Goal: Task Accomplishment & Management: Use online tool/utility

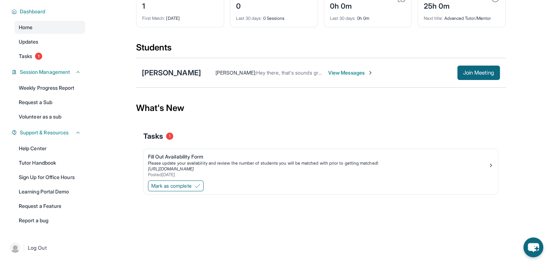
scroll to position [53, 0]
click at [189, 155] on div "Fill Out Availability Form" at bounding box center [318, 156] width 340 height 7
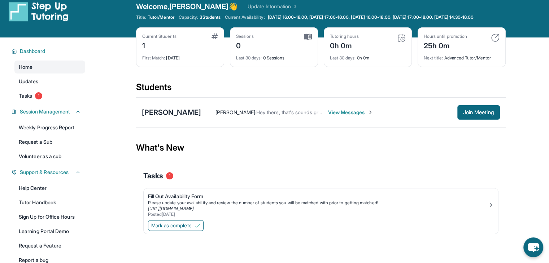
scroll to position [9, 0]
click at [167, 118] on div "[PERSON_NAME]" at bounding box center [171, 113] width 59 height 10
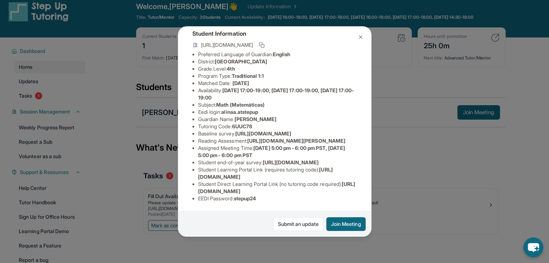
scroll to position [118, 9]
click at [397, 169] on div "Alina Albarran Guardian: Judith Carrillo Student Information https://student-po…" at bounding box center [274, 131] width 549 height 263
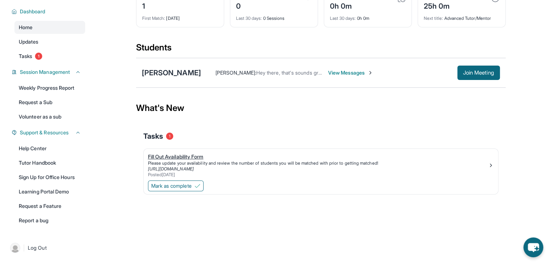
scroll to position [0, 0]
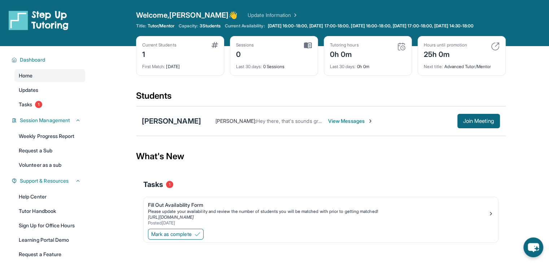
click at [166, 126] on div "[PERSON_NAME]" at bounding box center [171, 121] width 59 height 10
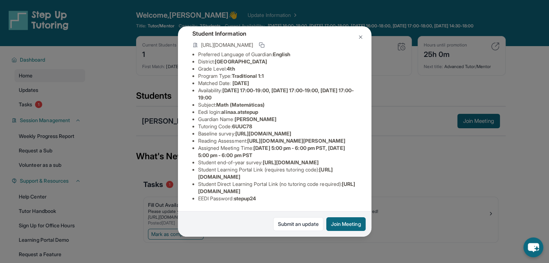
scroll to position [63, 0]
click at [360, 38] on img at bounding box center [361, 37] width 6 height 6
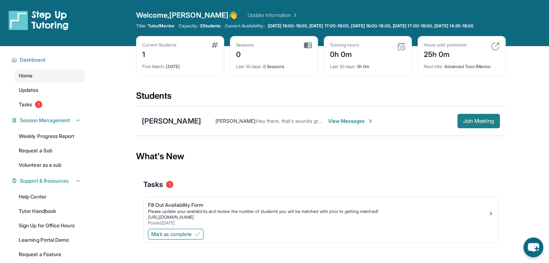
click at [464, 128] on button "Join Meeting" at bounding box center [478, 121] width 43 height 14
click at [293, 125] on span "View Messages" at bounding box center [298, 121] width 45 height 7
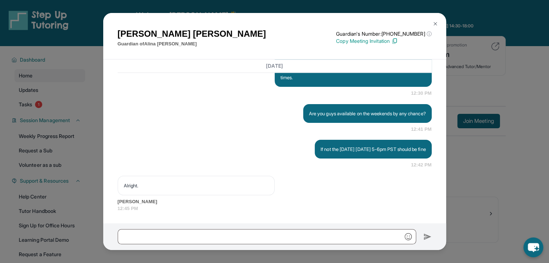
scroll to position [37, 0]
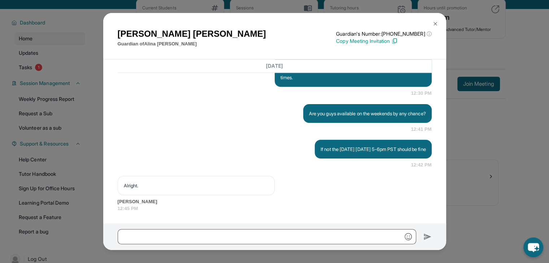
click at [436, 23] on img at bounding box center [435, 24] width 6 height 6
